Goal: Information Seeking & Learning: Learn about a topic

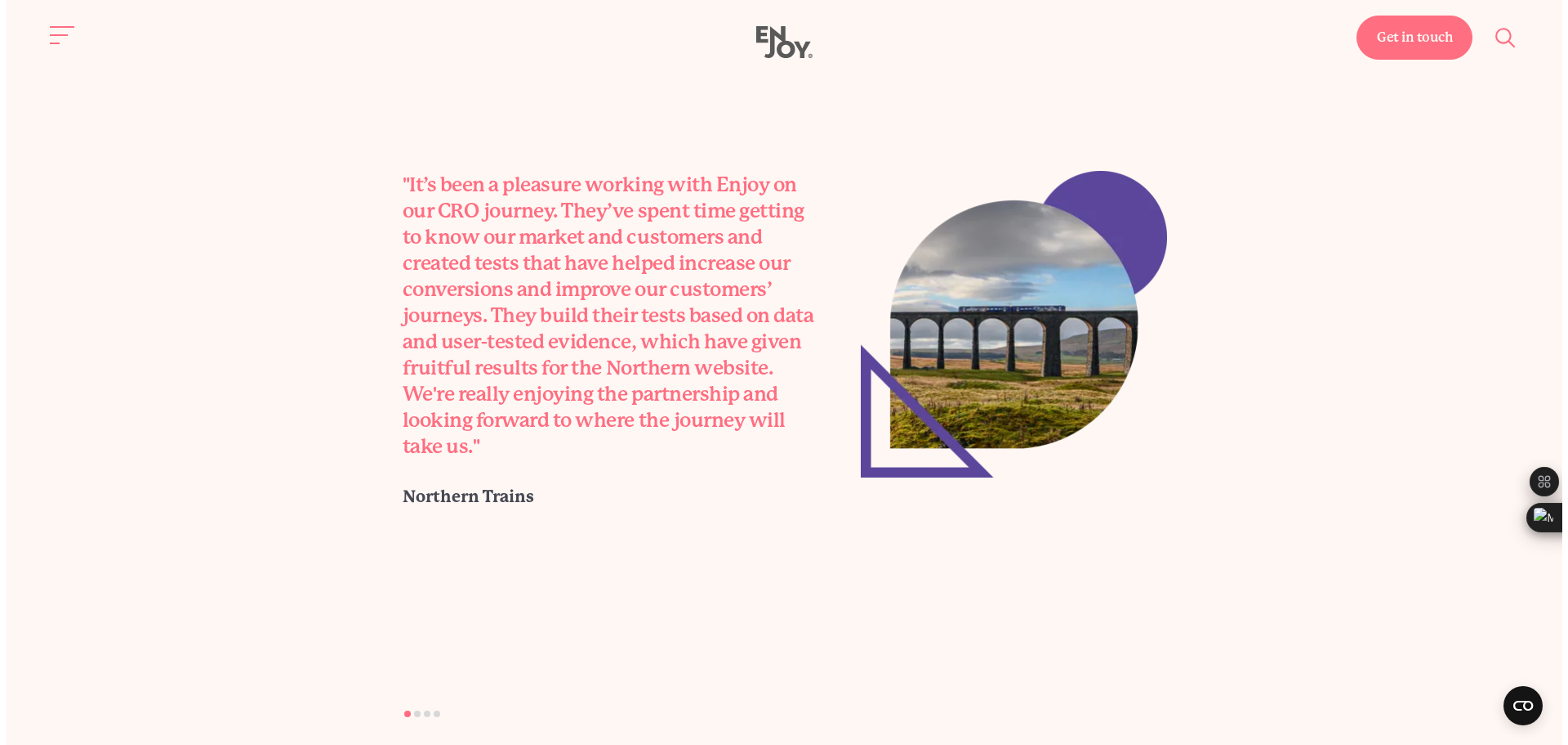
scroll to position [4666, 0]
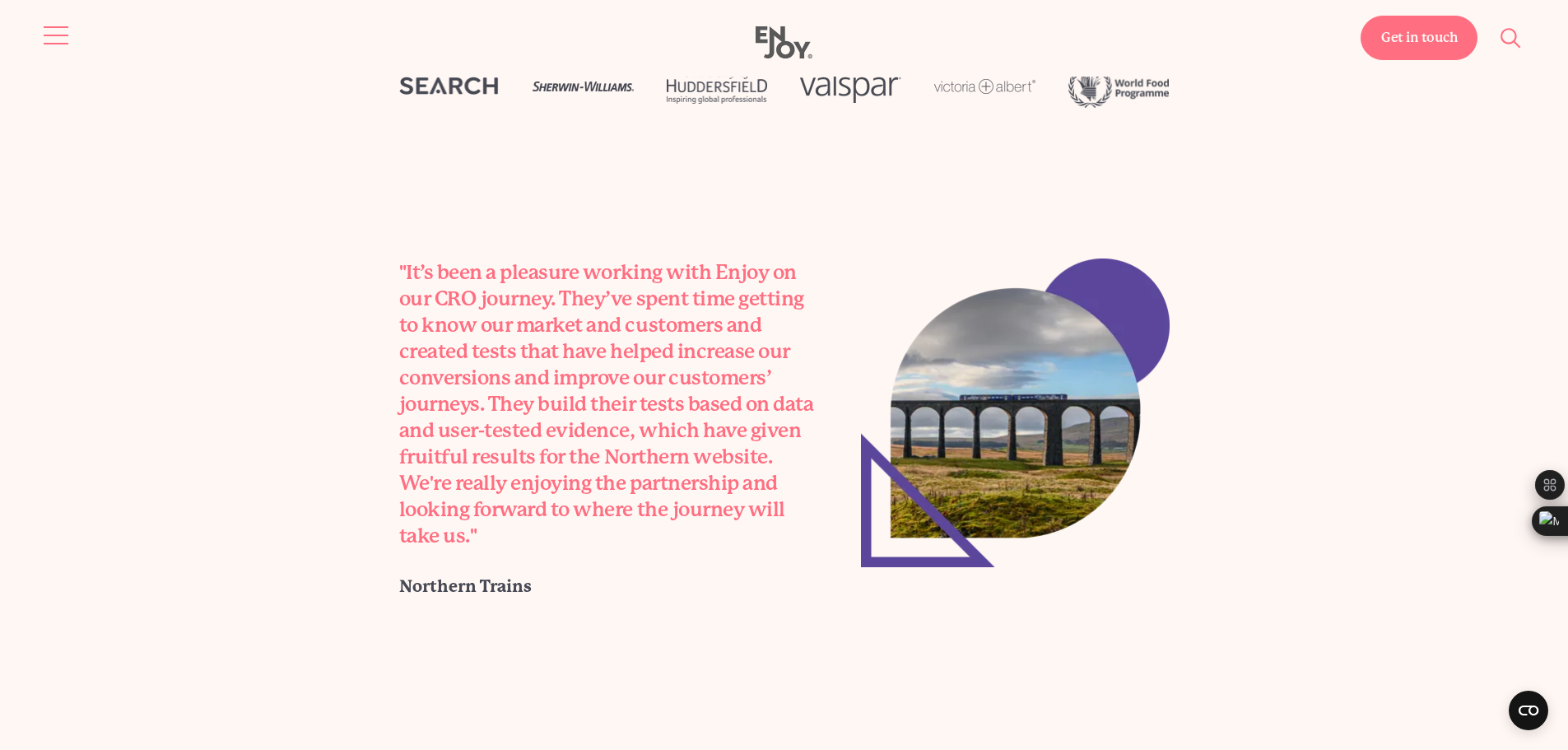
click at [48, 29] on button "Site navigation" at bounding box center [56, 34] width 34 height 34
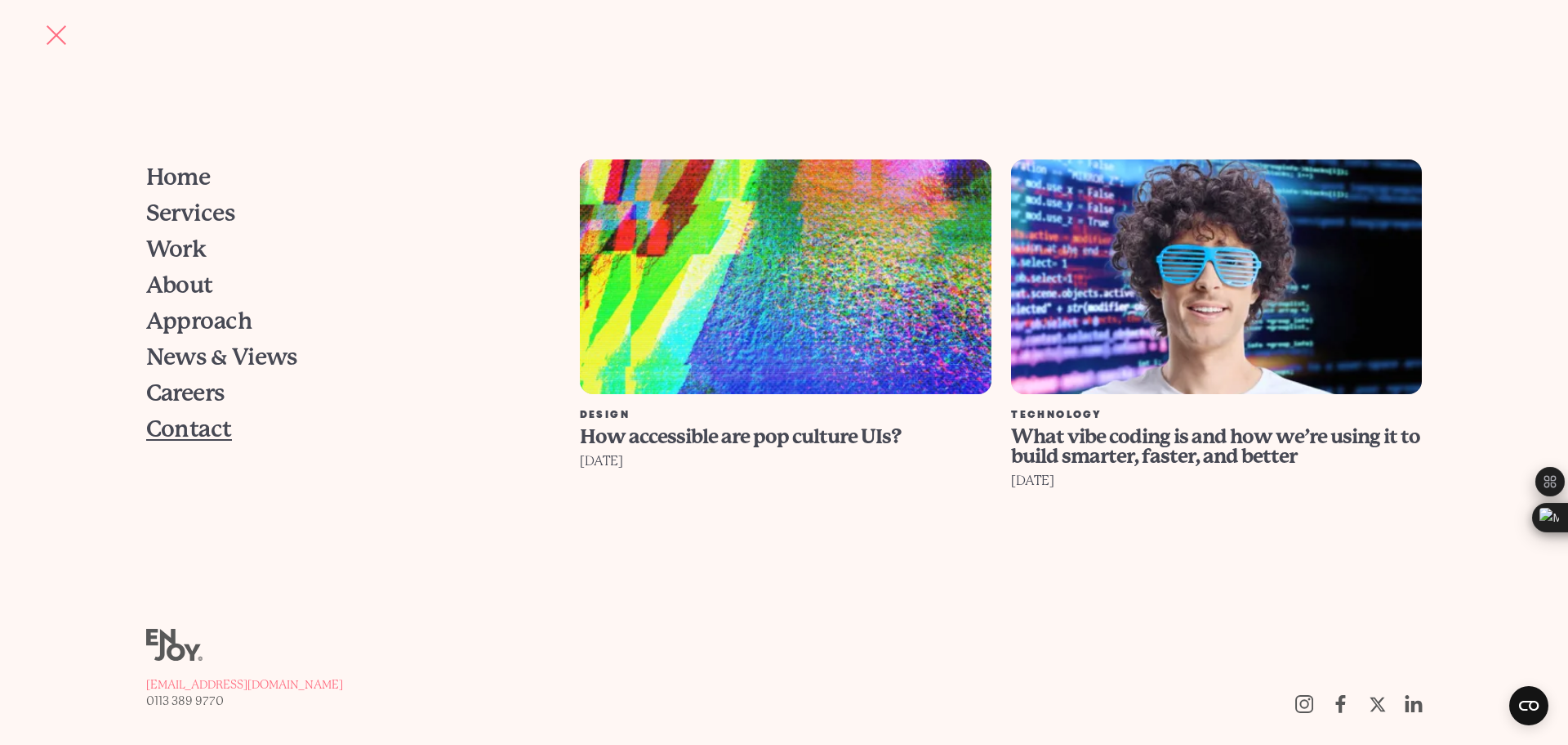
click at [178, 433] on span "Contact" at bounding box center [189, 428] width 86 height 22
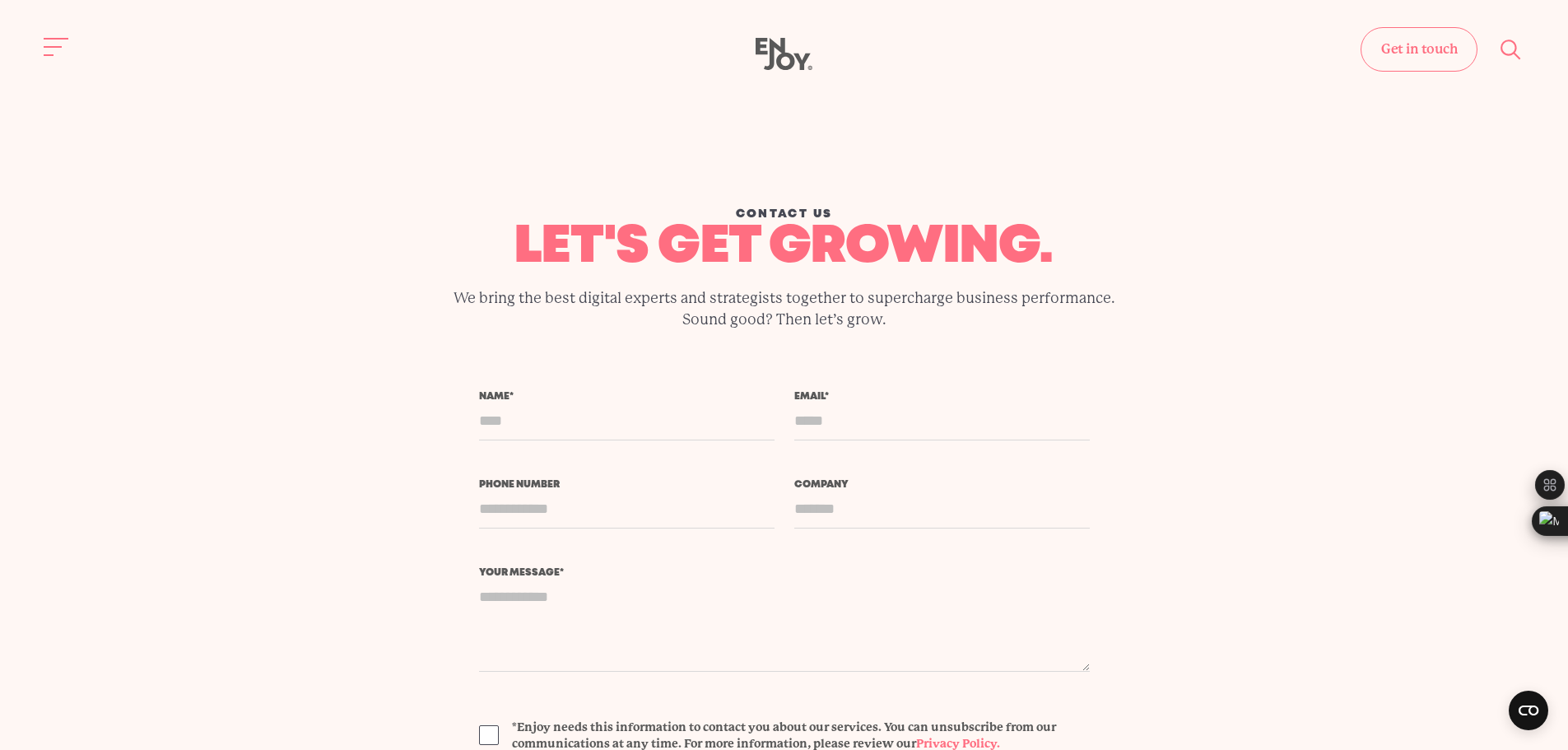
click at [1515, 46] on icon "Site search" at bounding box center [1510, 49] width 25 height 25
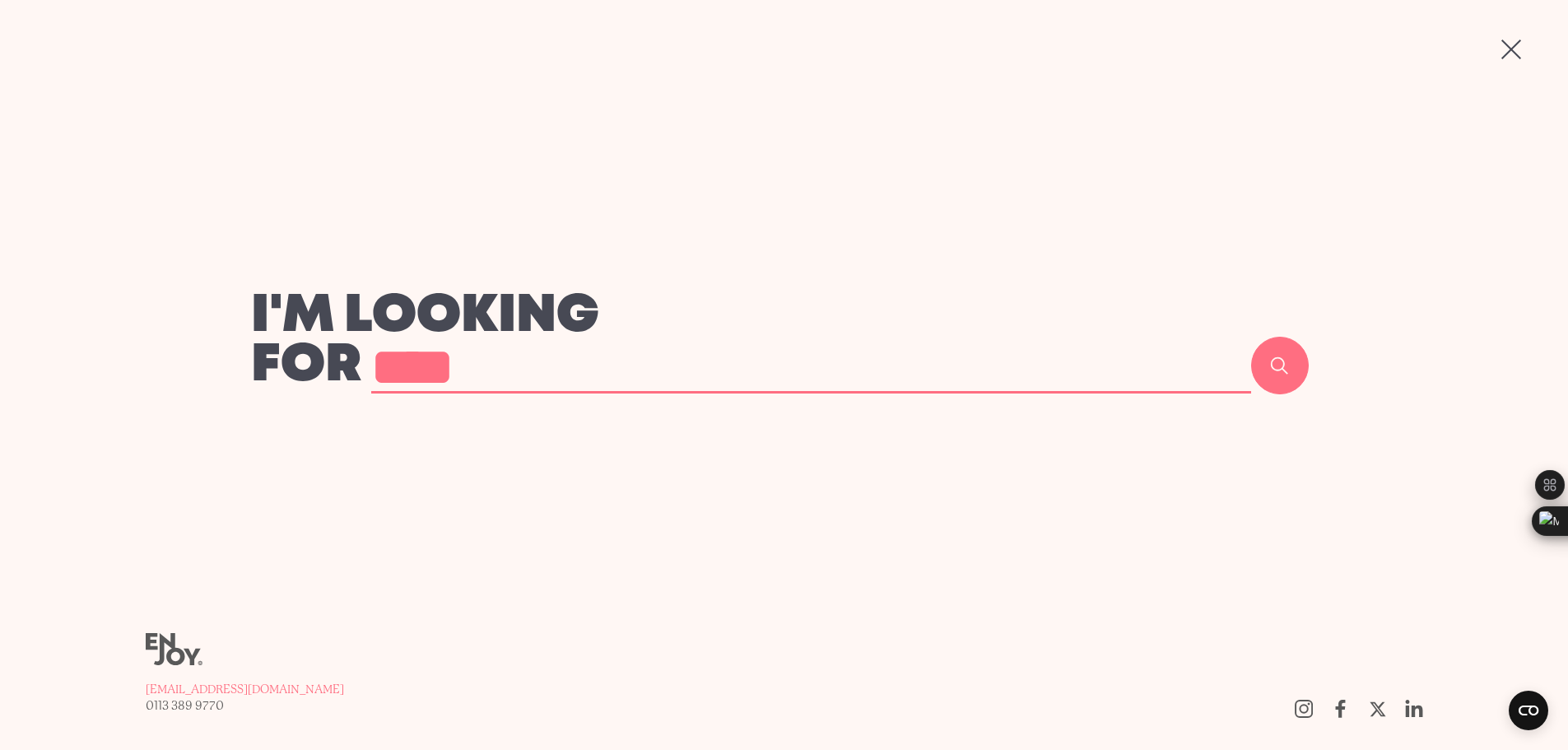
type input "****"
click at [1251, 337] on button "Search" at bounding box center [1279, 365] width 58 height 58
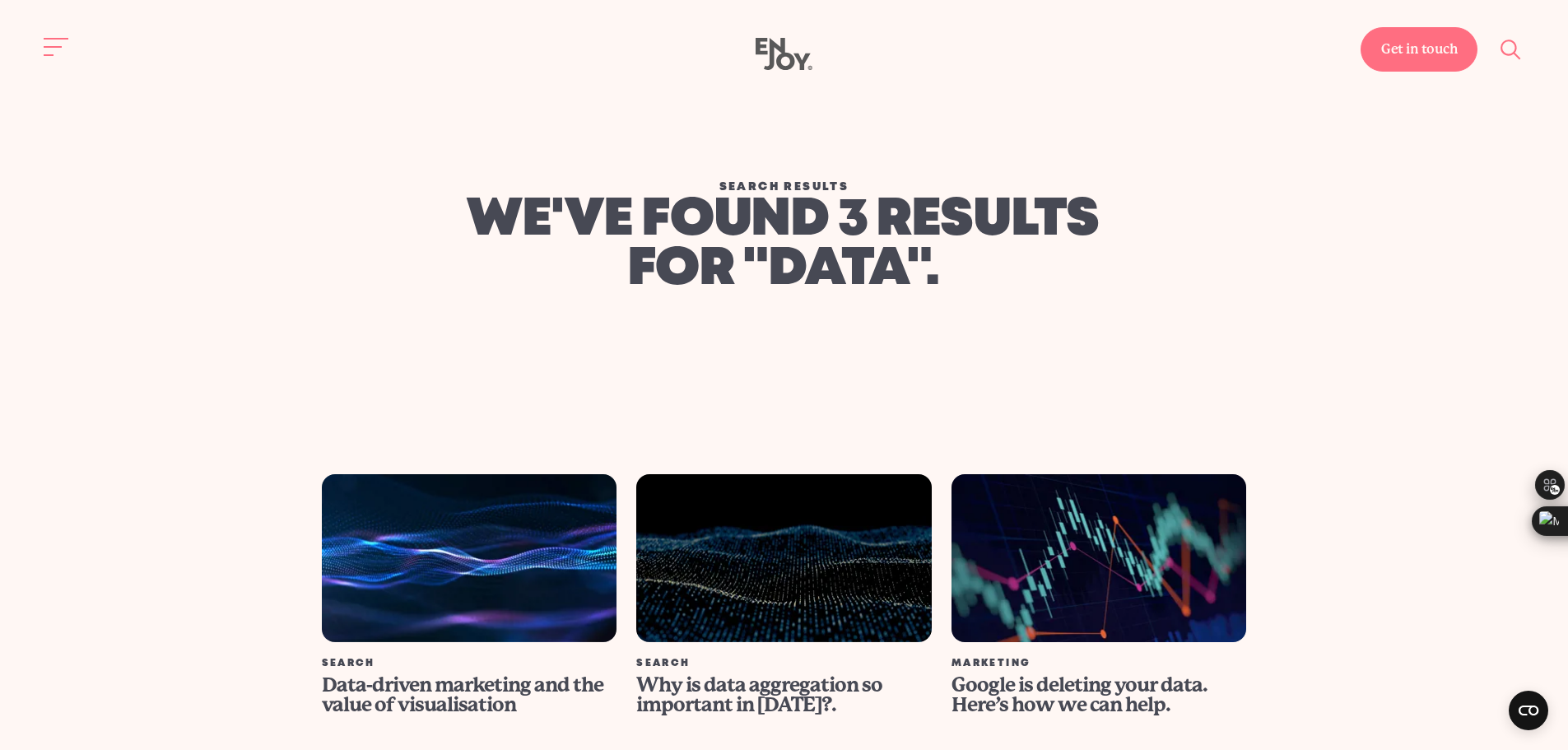
click at [1424, 51] on link "Get in touch" at bounding box center [1418, 49] width 117 height 44
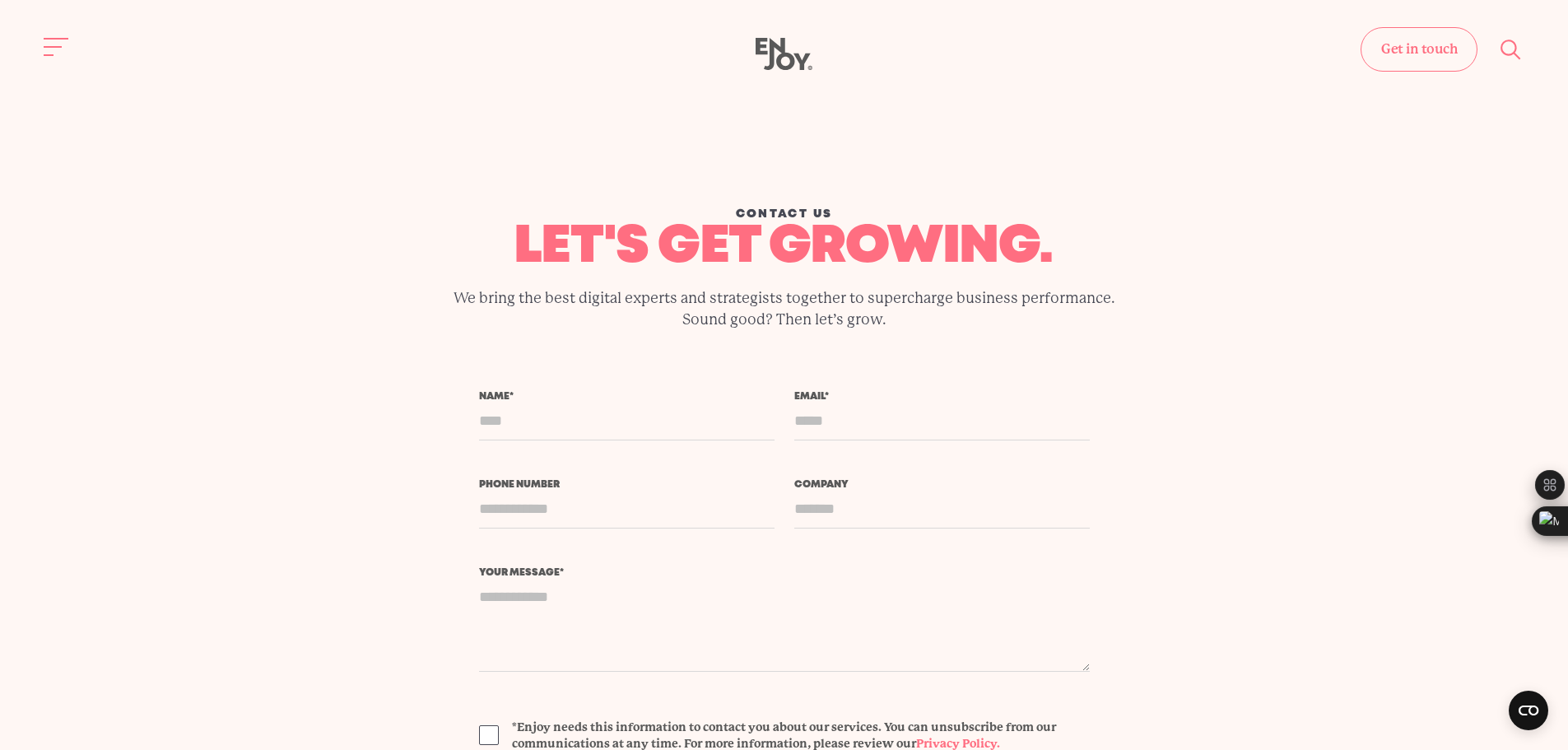
click at [1507, 52] on icon "Site search" at bounding box center [1510, 49] width 25 height 25
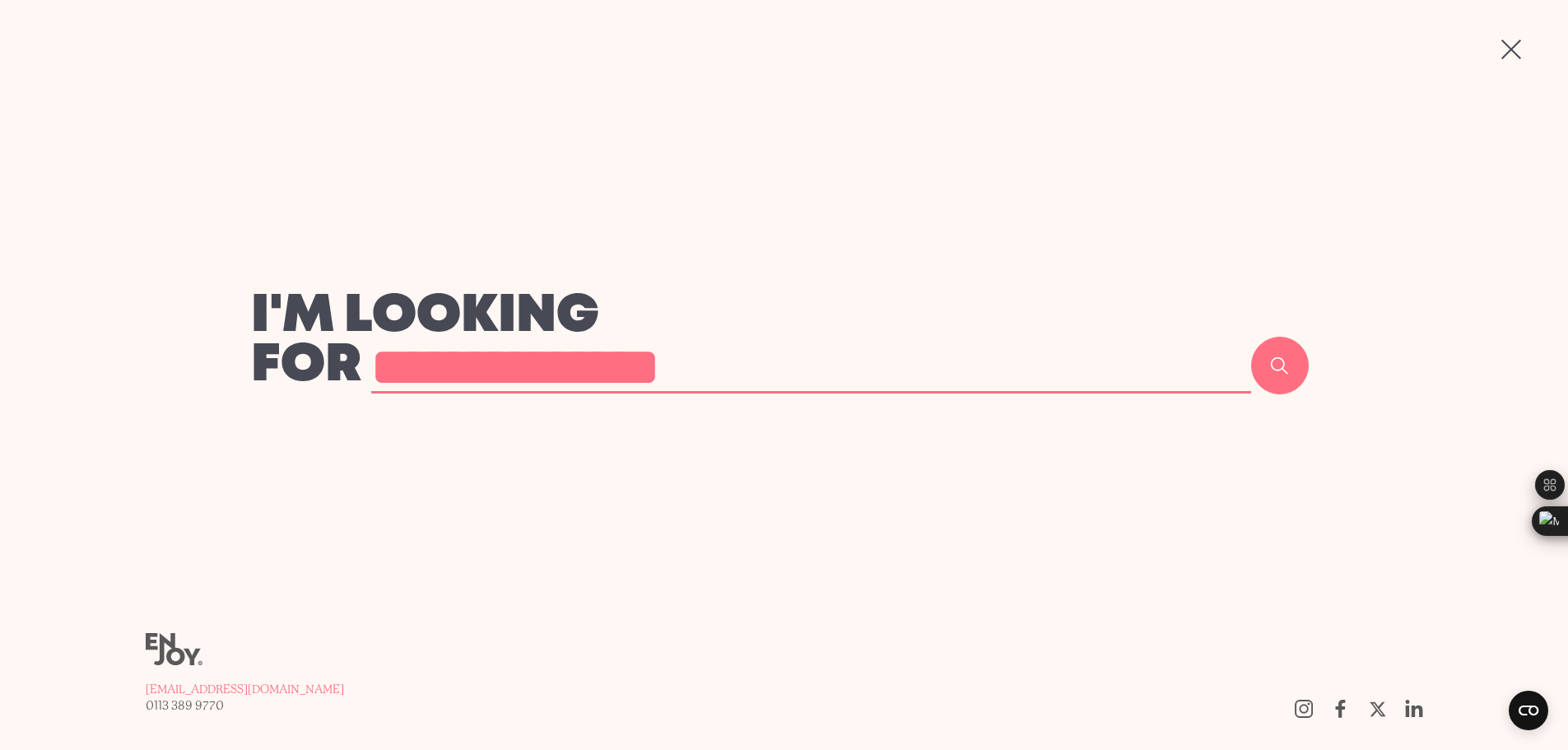
type input "**********"
click at [1251, 337] on button "Search" at bounding box center [1279, 365] width 58 height 58
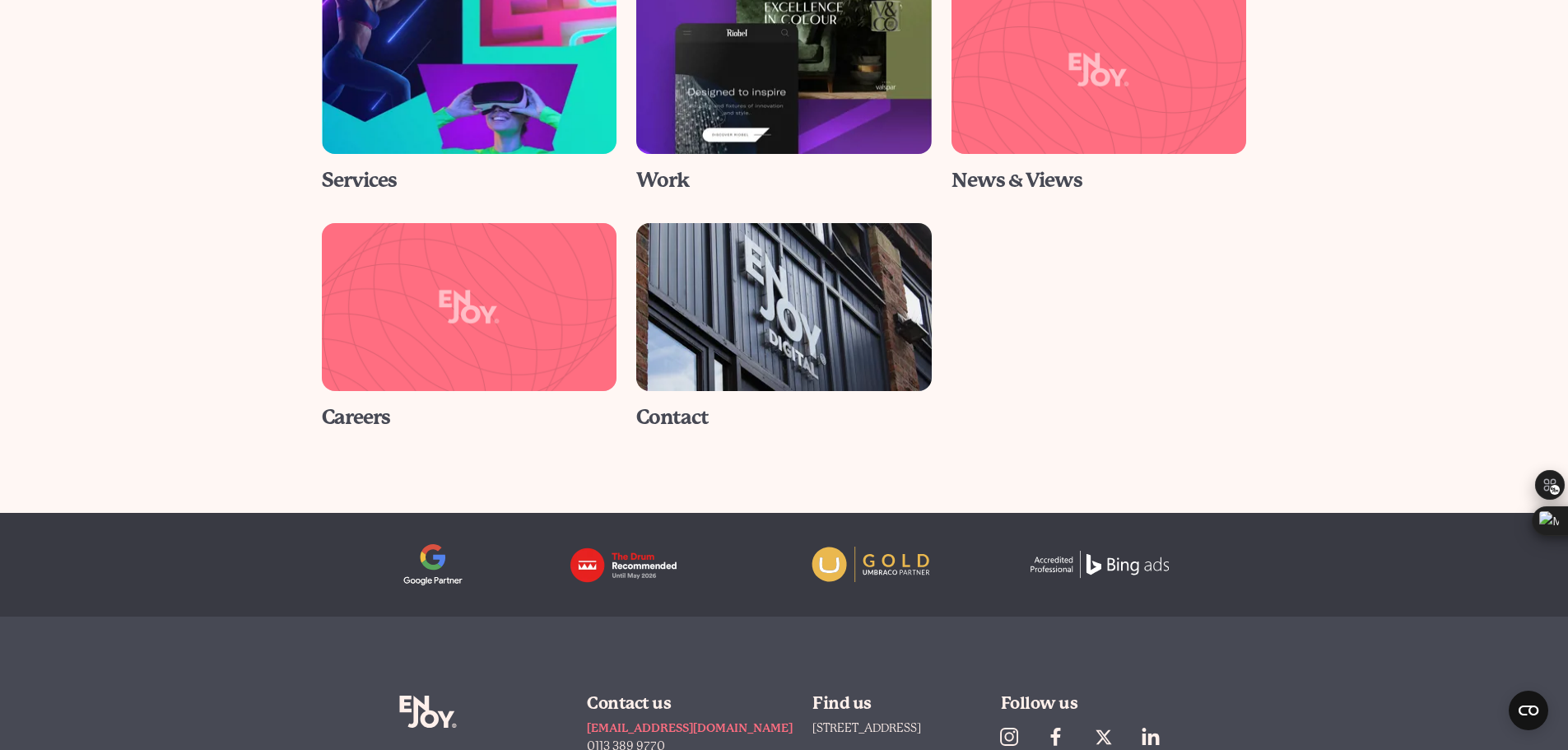
scroll to position [576, 0]
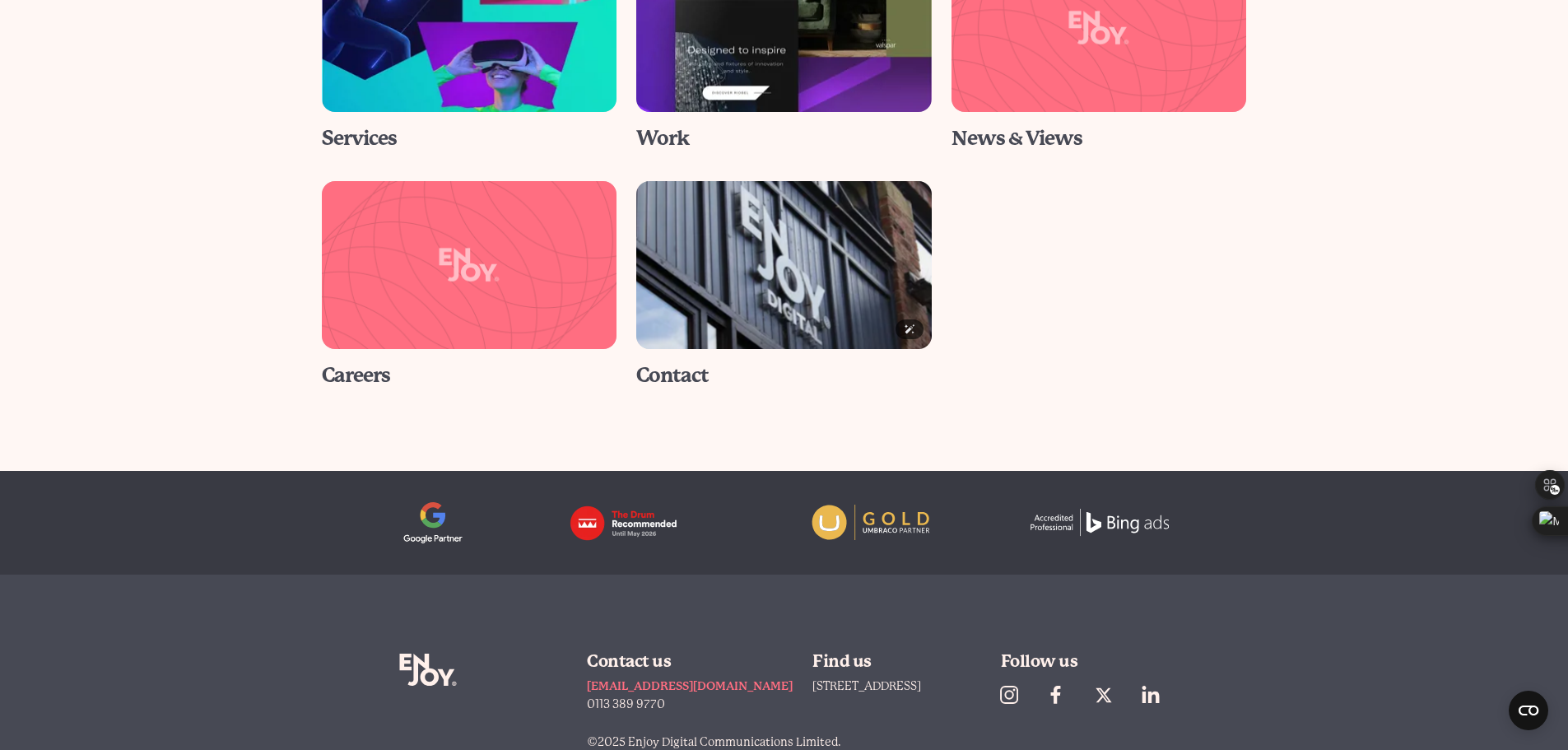
click at [698, 272] on img at bounding box center [784, 265] width 325 height 186
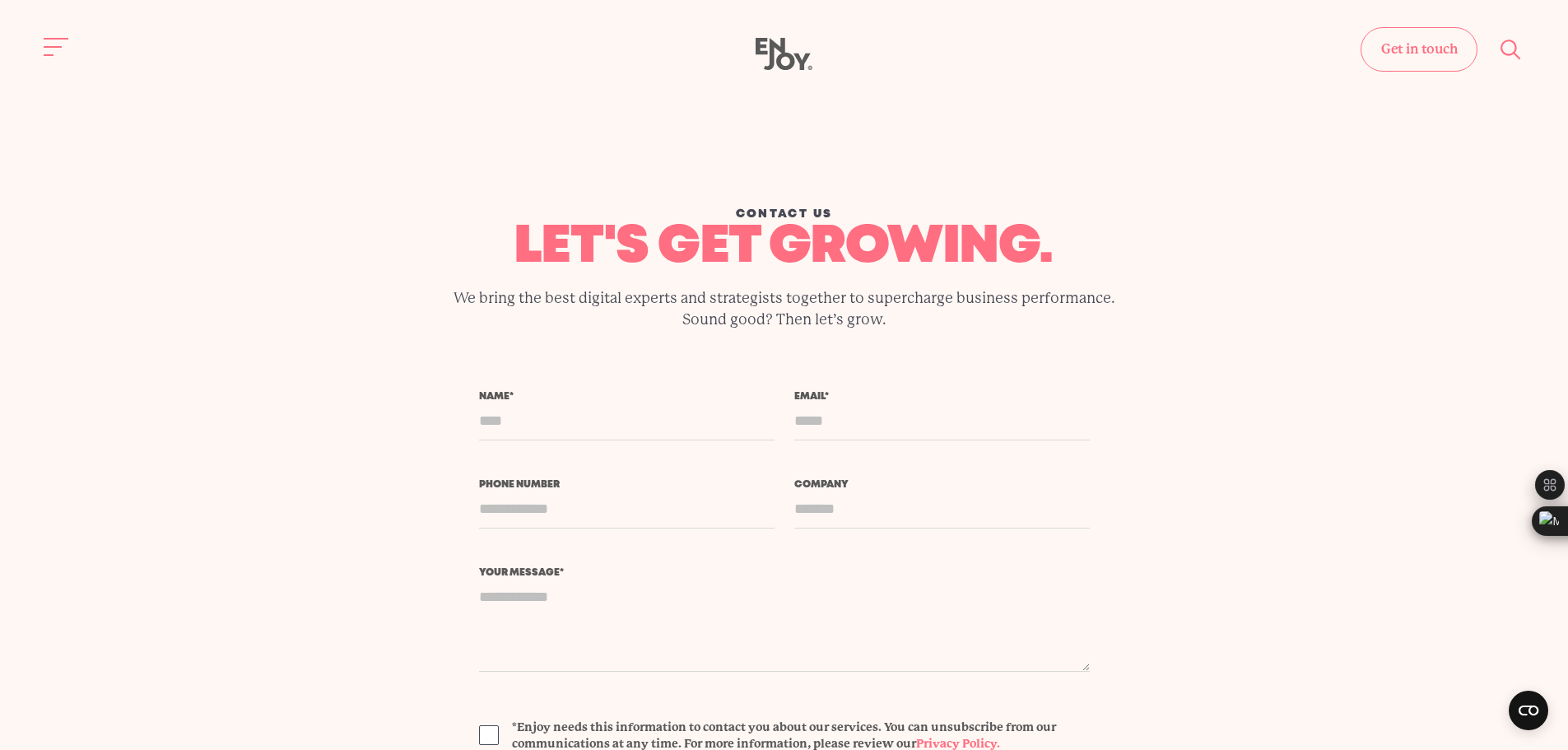
click at [1514, 46] on icon "Site search" at bounding box center [1510, 49] width 25 height 25
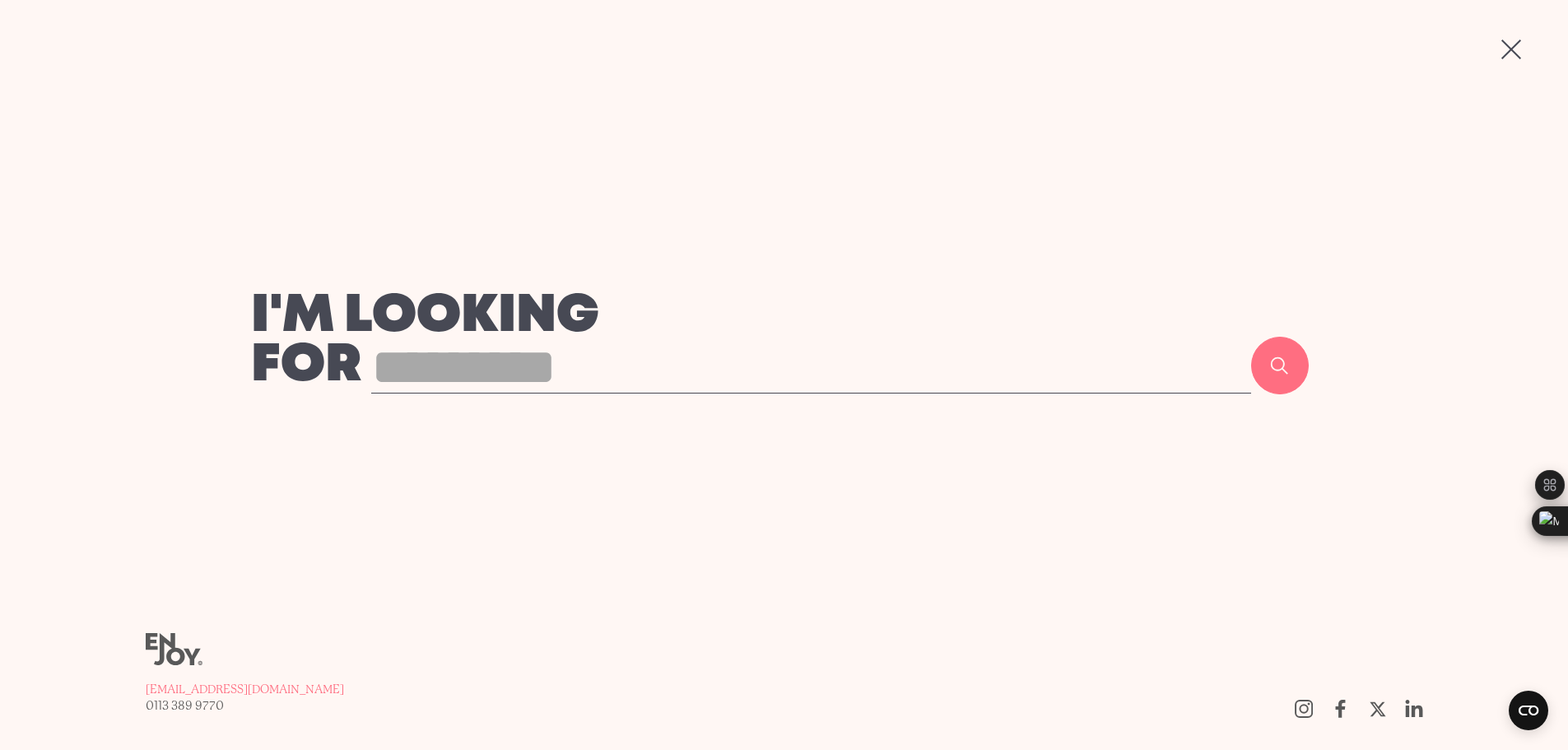
click at [199, 169] on div "I'm looking for Search Enjoy Digital hello@enjoy-digital.co.uk 0113 389 9770" at bounding box center [784, 375] width 1568 height 750
click at [1502, 48] on use "Site search" at bounding box center [1510, 49] width 20 height 20
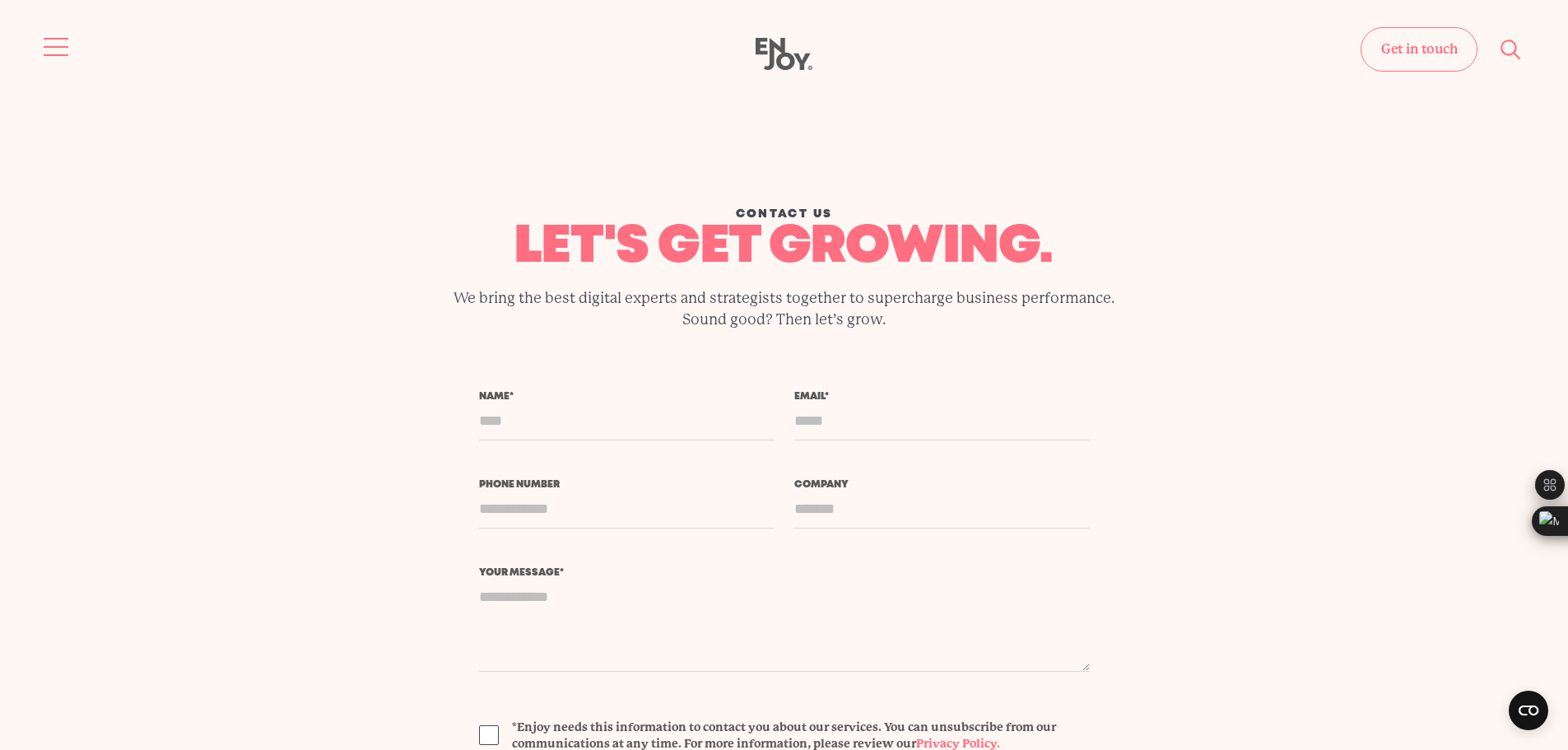
click at [54, 42] on button "Site navigation" at bounding box center [56, 46] width 34 height 34
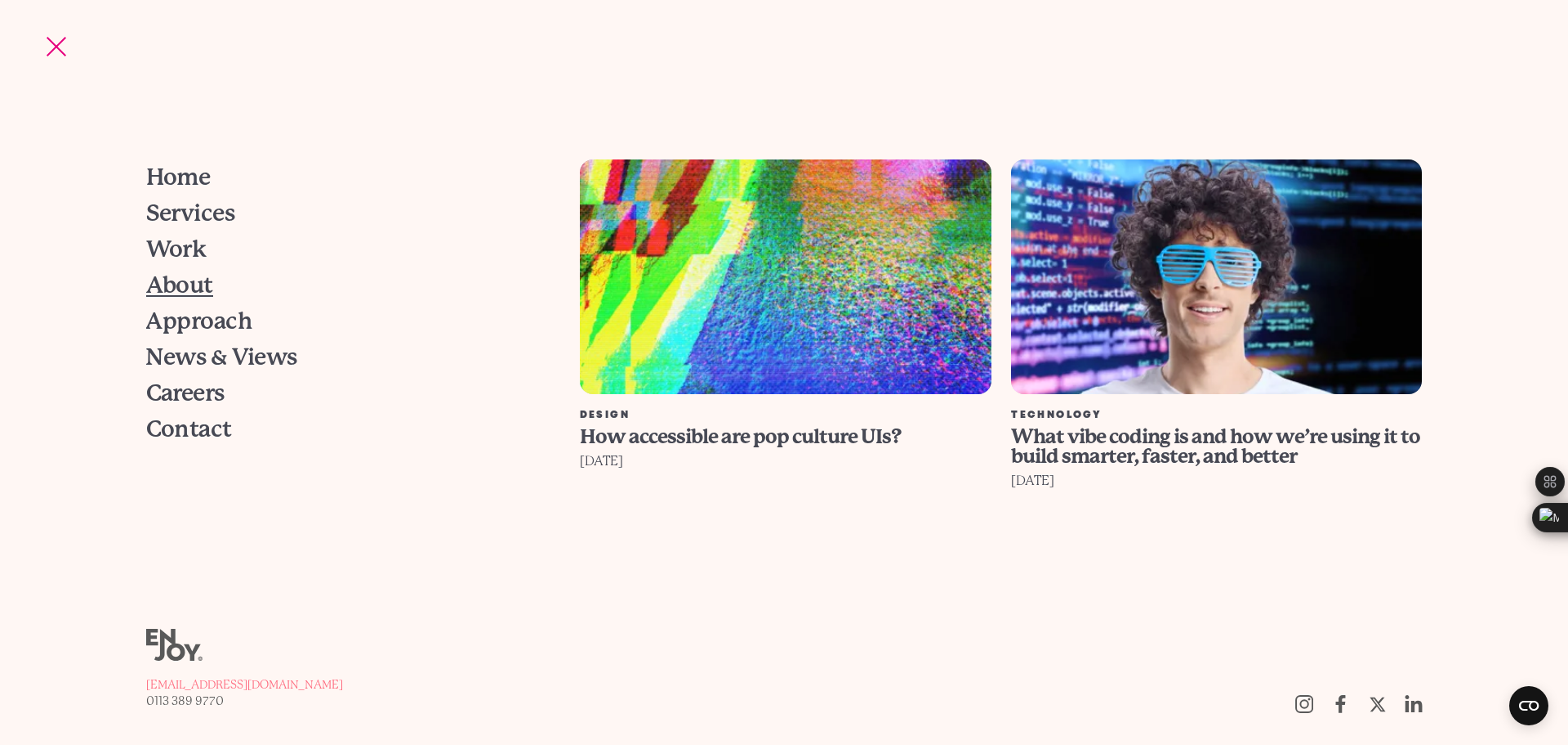
click at [184, 288] on span "About" at bounding box center [179, 285] width 67 height 22
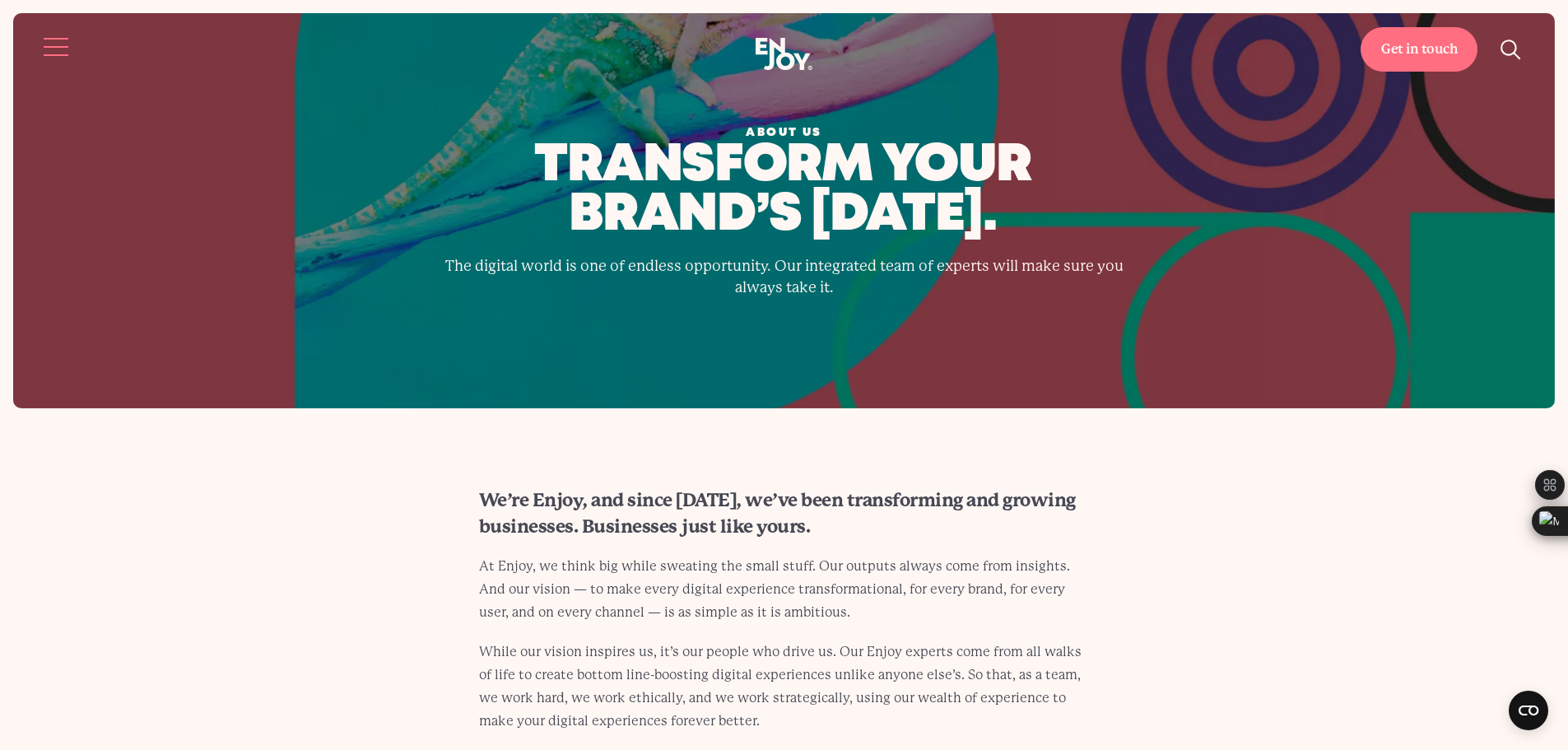
click at [51, 46] on span "Site navigation" at bounding box center [55, 47] width 25 height 2
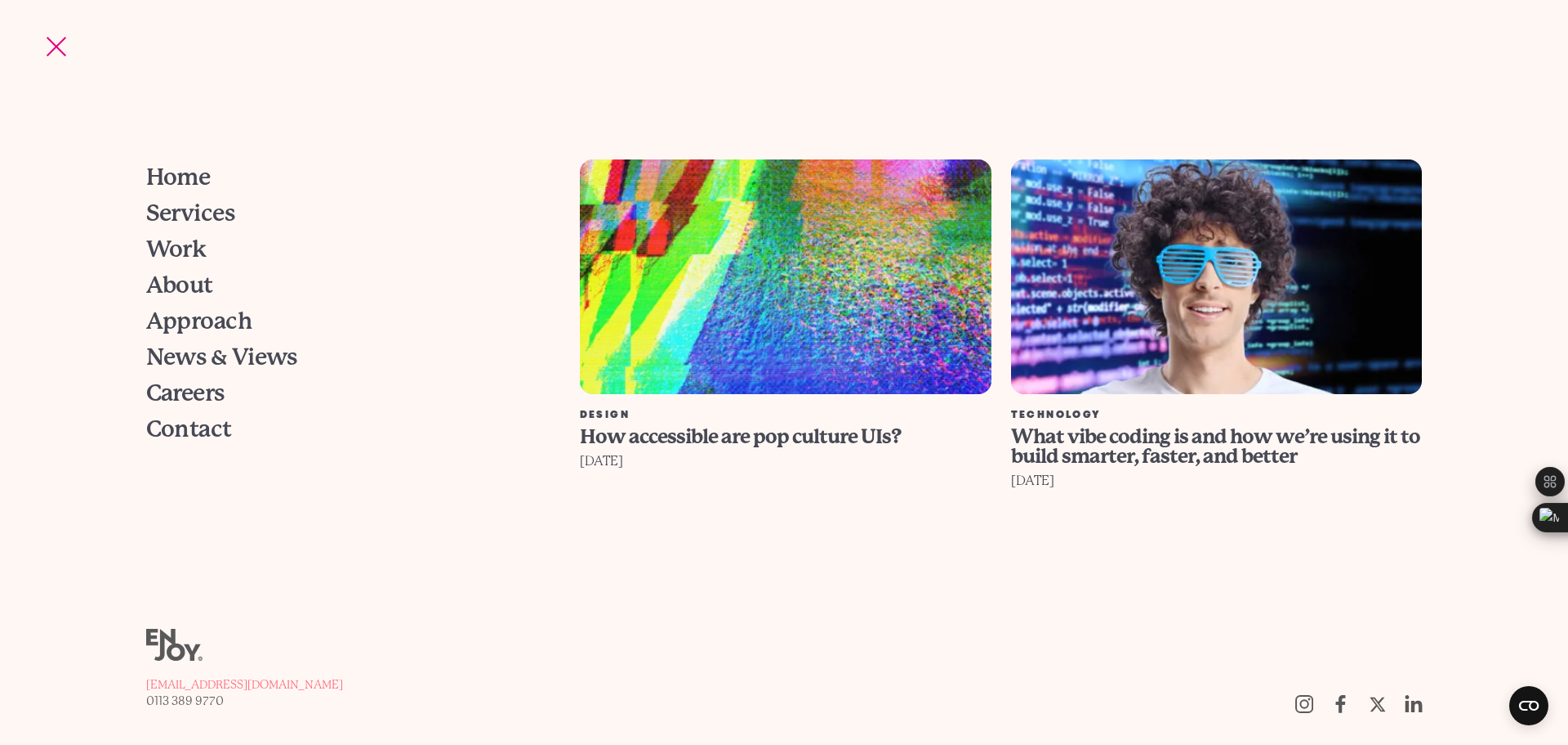
click at [172, 644] on use at bounding box center [174, 645] width 57 height 32
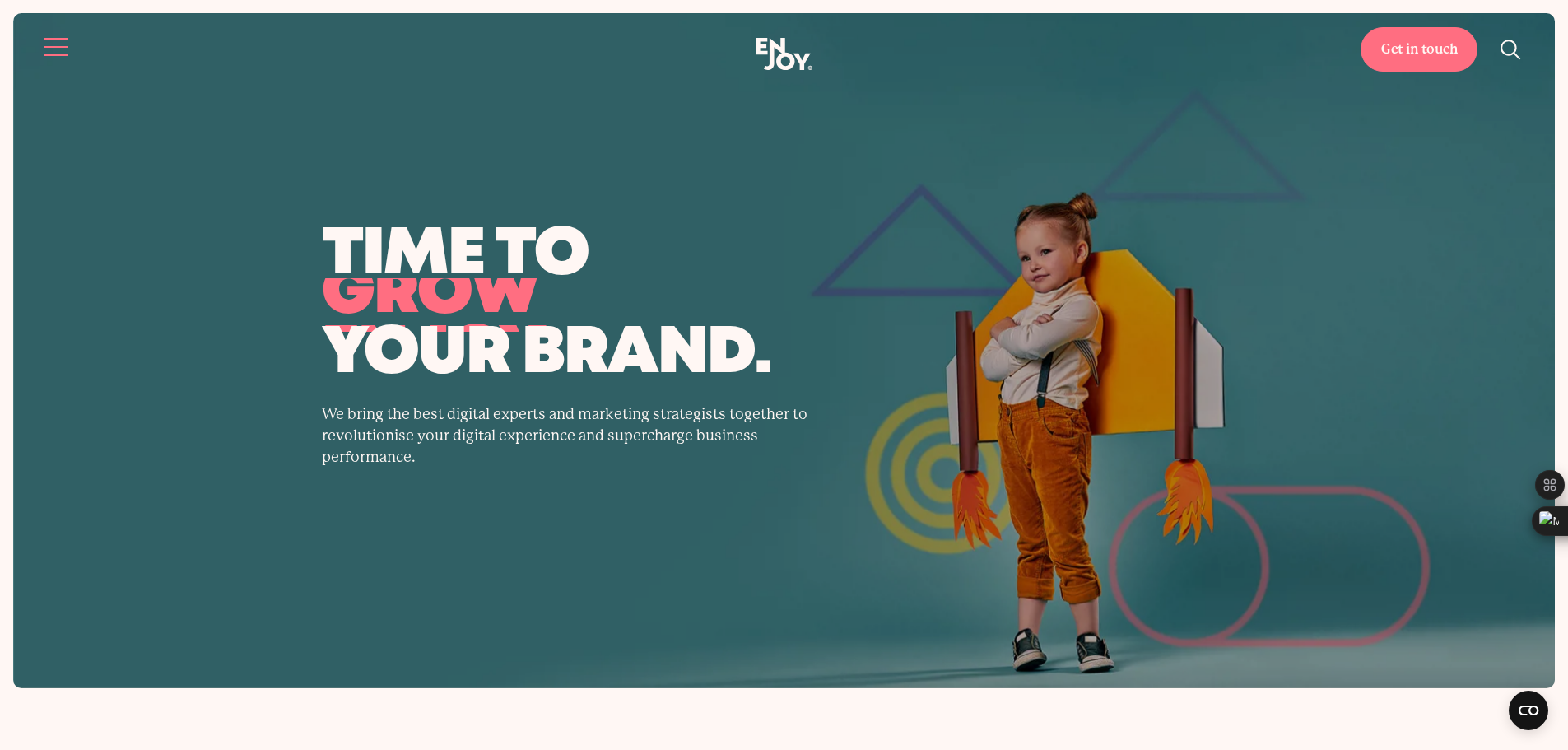
click at [54, 41] on button "Site navigation" at bounding box center [56, 46] width 34 height 34
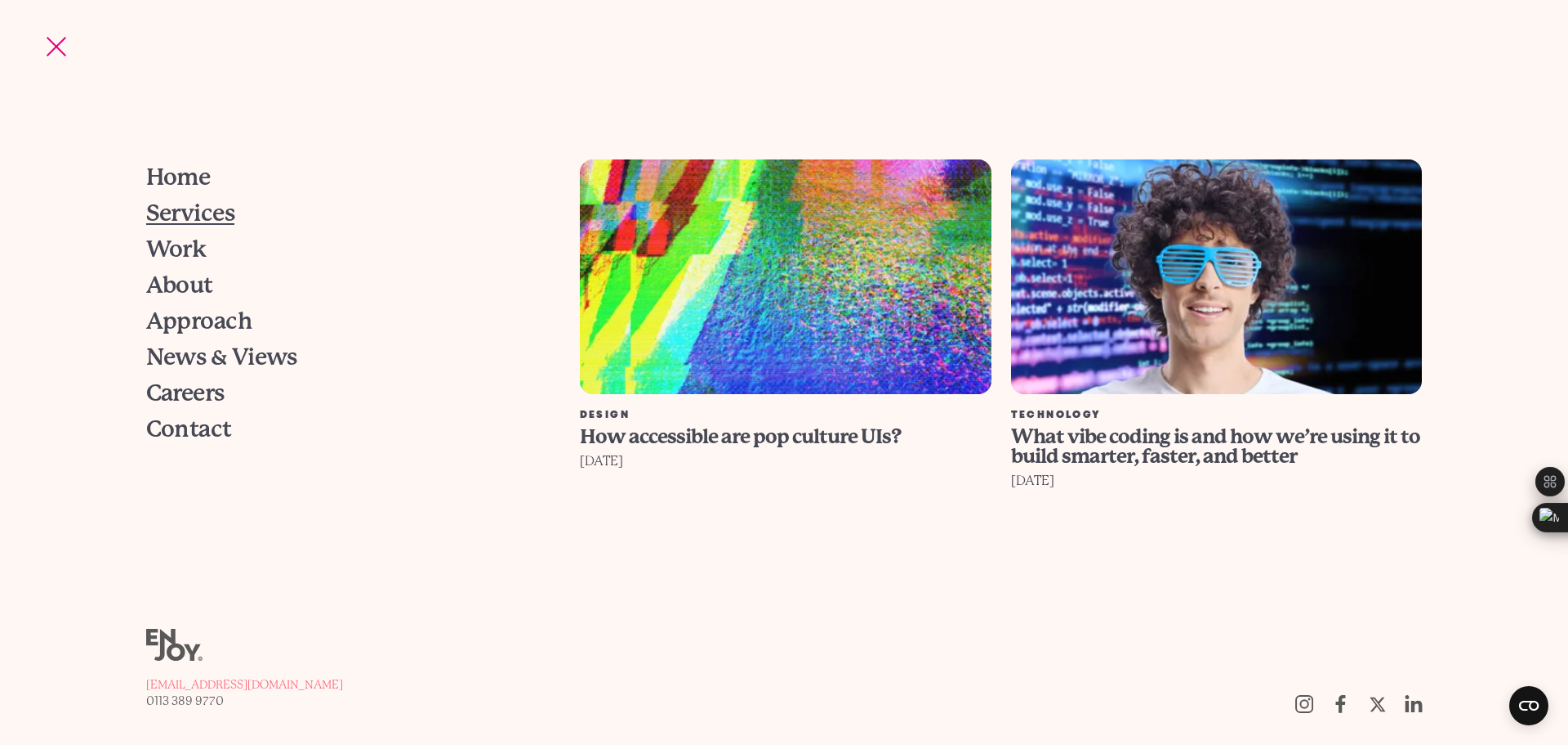
click at [181, 215] on span "Services" at bounding box center [190, 213] width 89 height 22
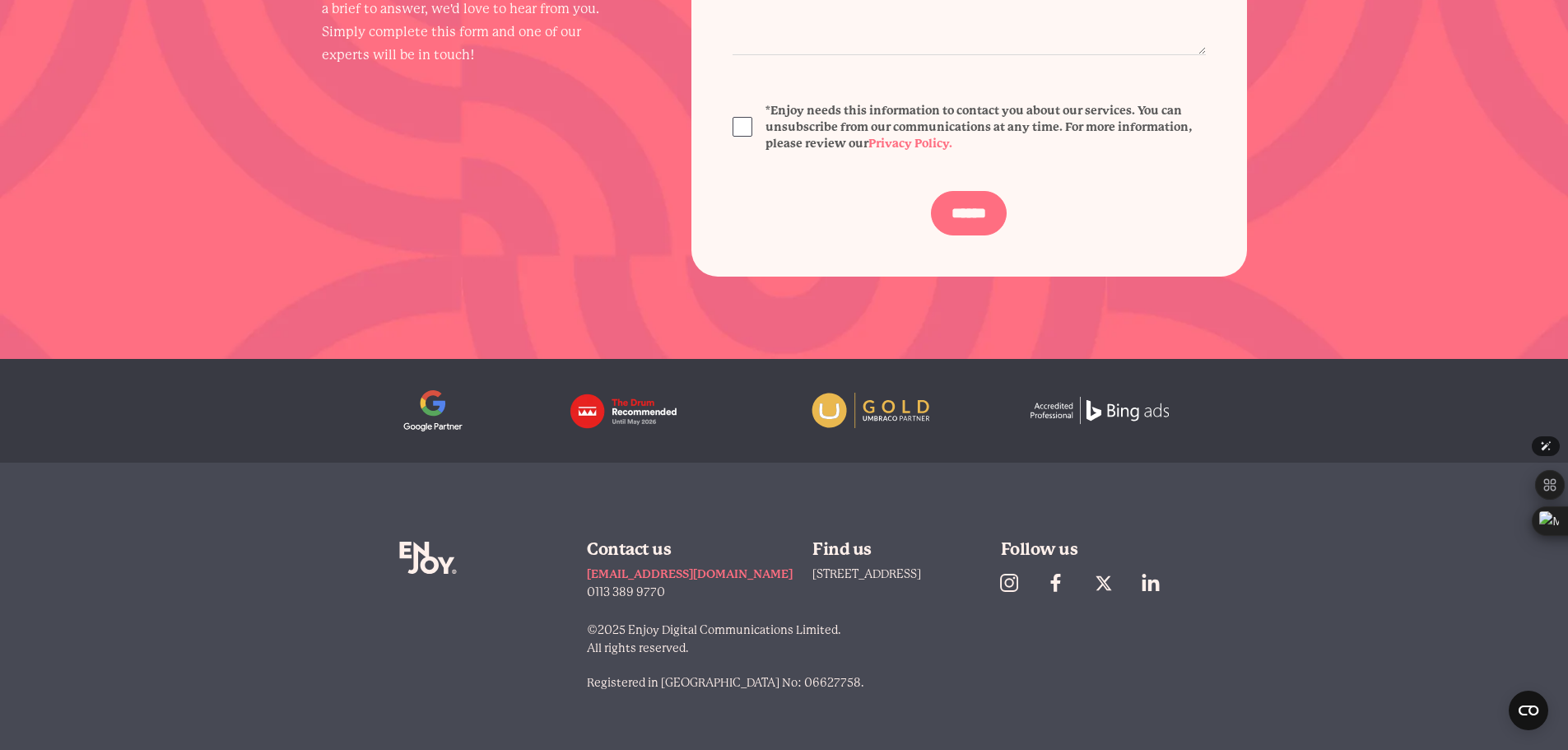
scroll to position [2316, 0]
